Goal: Task Accomplishment & Management: Manage account settings

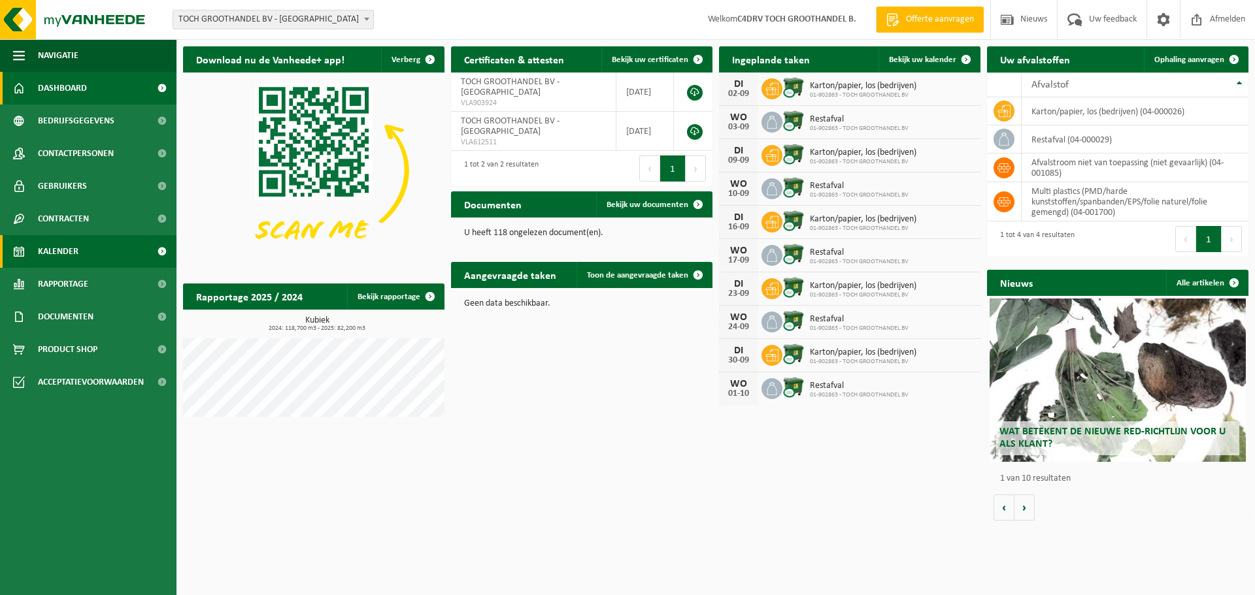
click at [52, 250] on span "Kalender" at bounding box center [58, 251] width 41 height 33
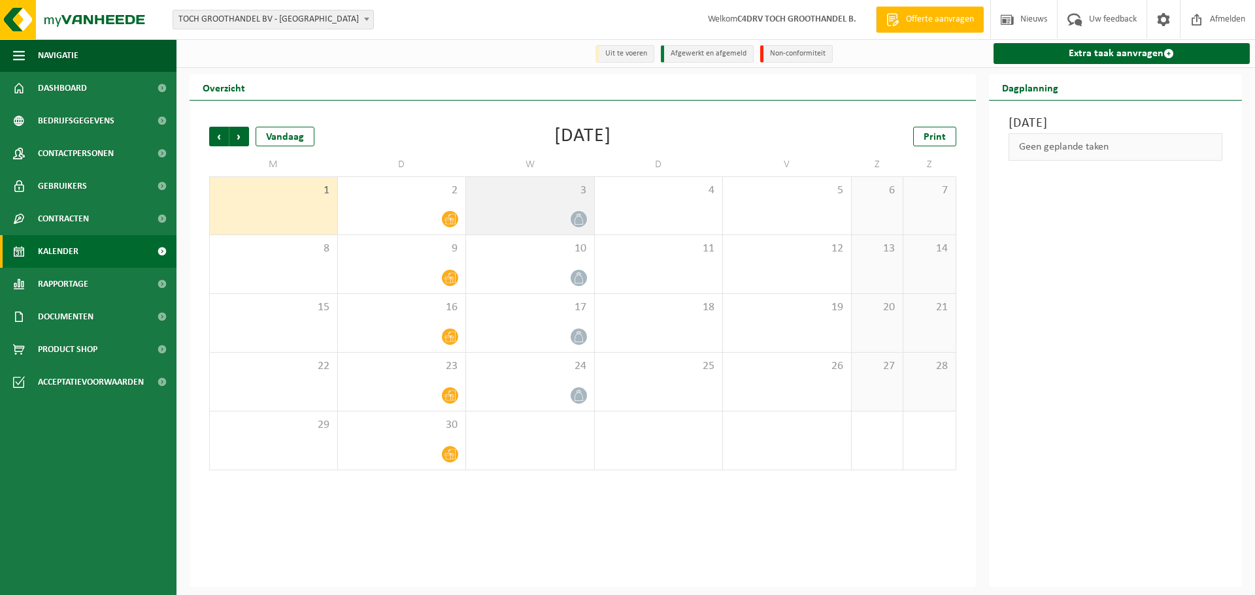
click at [563, 218] on div at bounding box center [530, 219] width 115 height 18
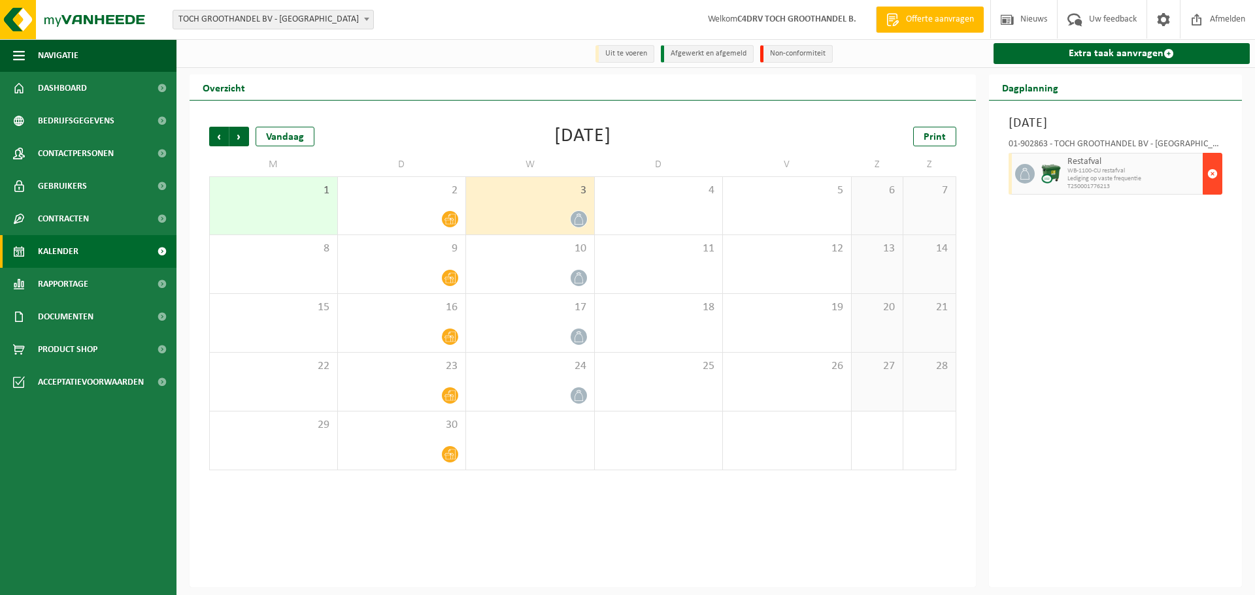
click at [1208, 175] on span "button" at bounding box center [1212, 174] width 10 height 26
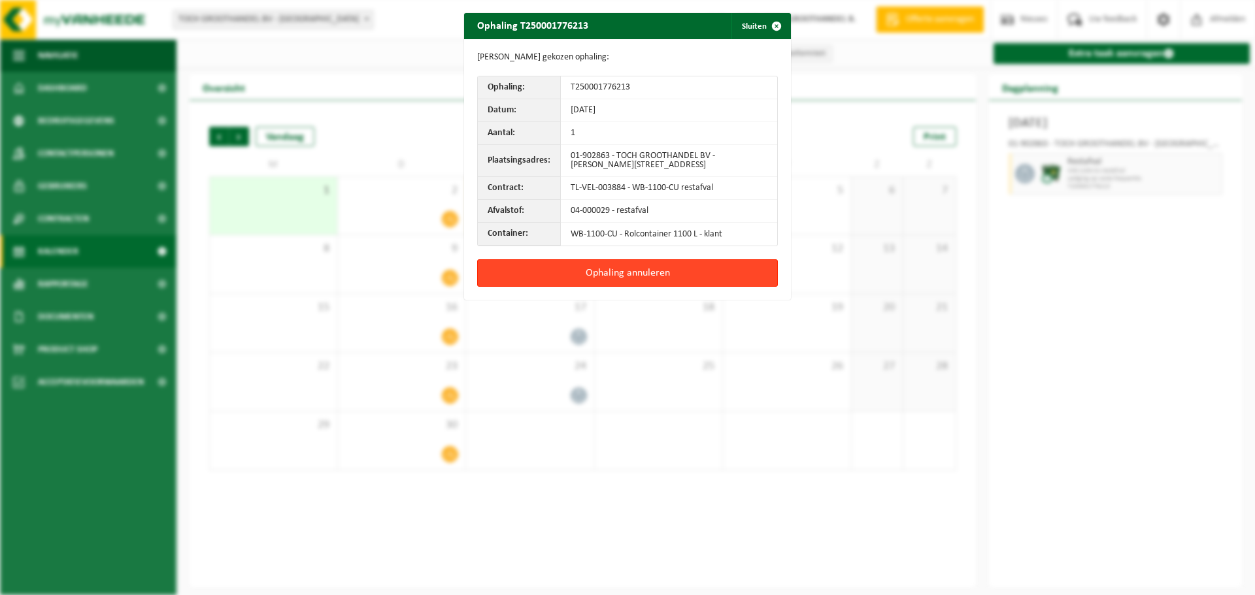
click at [608, 270] on button "Ophaling annuleren" at bounding box center [627, 272] width 301 height 27
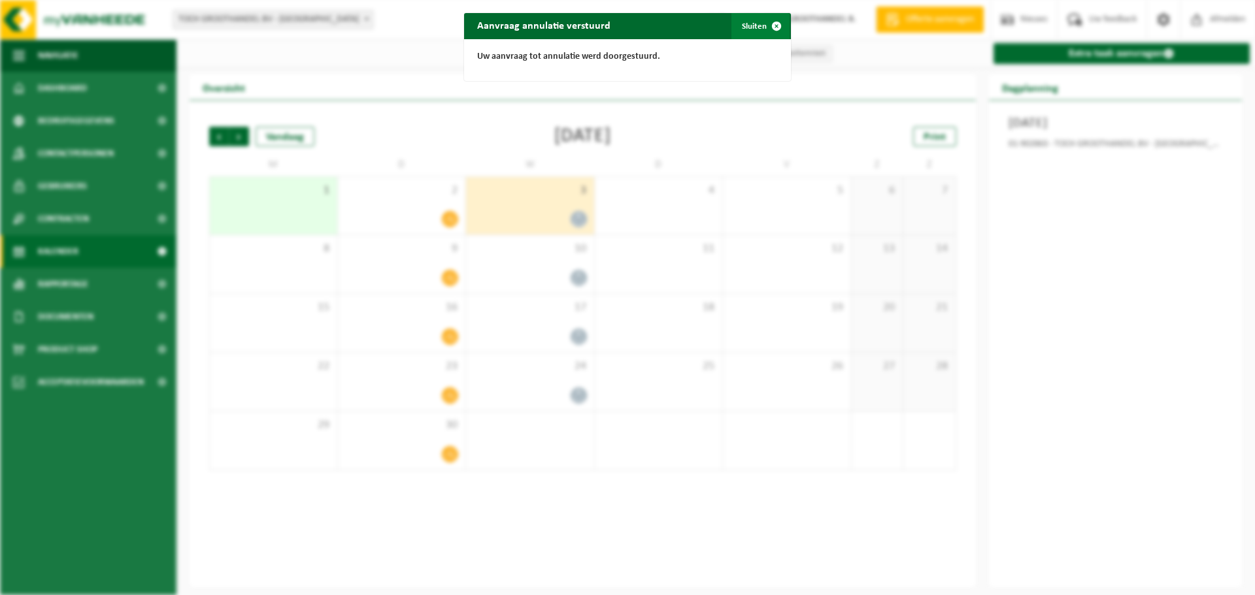
click at [771, 23] on span "button" at bounding box center [776, 26] width 26 height 26
